Goal: Navigation & Orientation: Find specific page/section

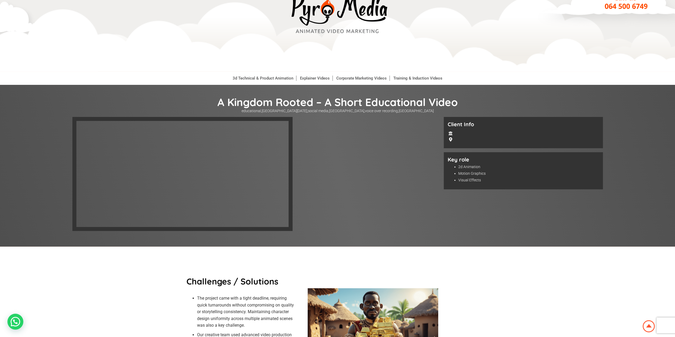
scroll to position [27, 0]
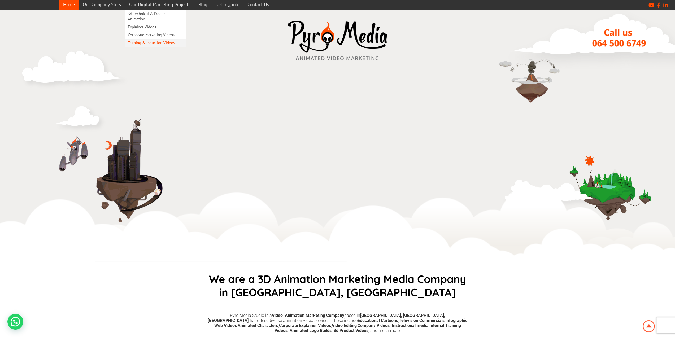
click at [157, 43] on link "Training & Induction Videos" at bounding box center [155, 43] width 61 height 8
